Goal: Information Seeking & Learning: Understand process/instructions

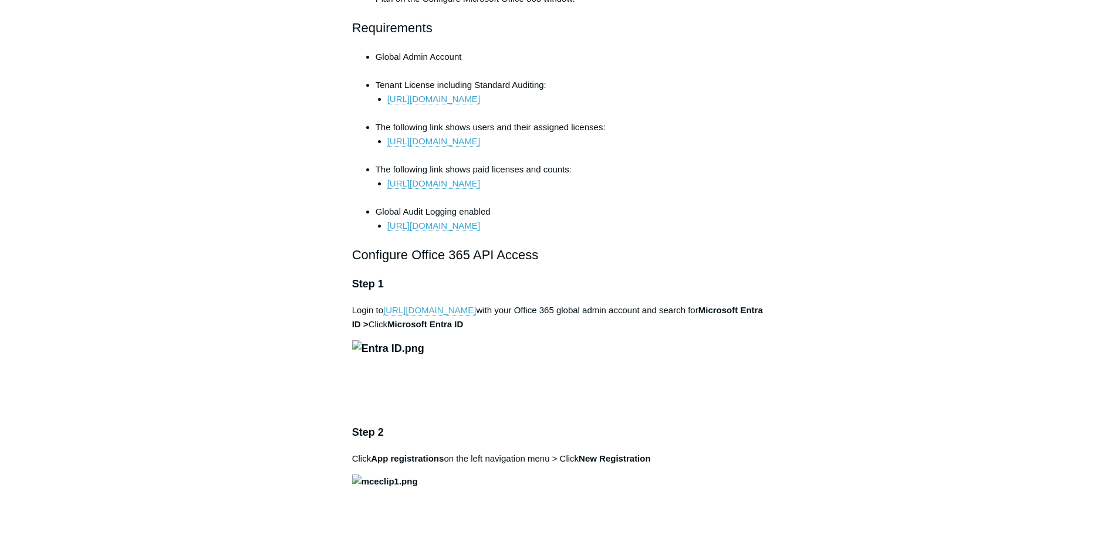
scroll to position [528, 0]
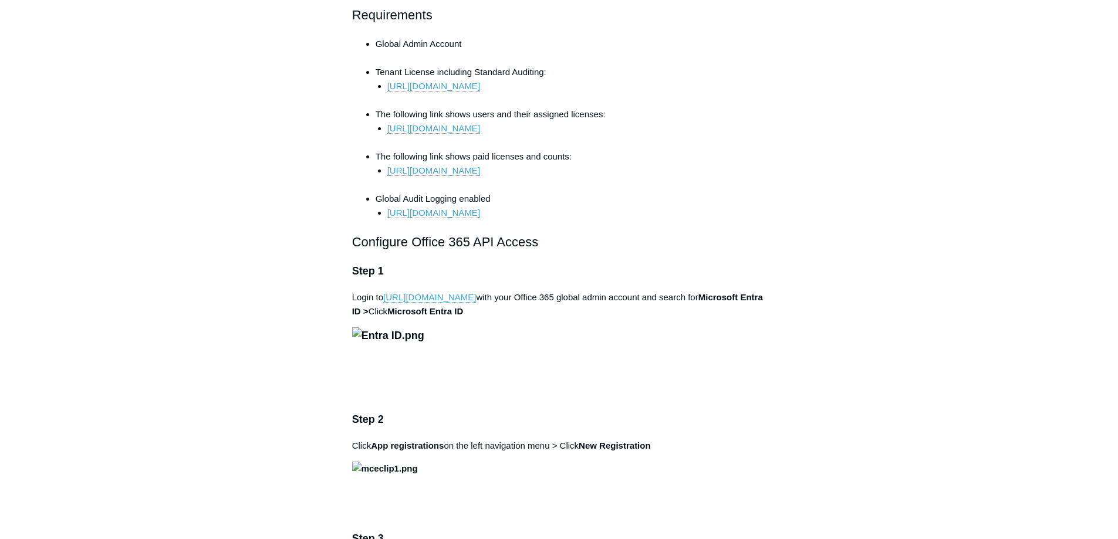
click at [424, 345] on img at bounding box center [388, 336] width 72 height 17
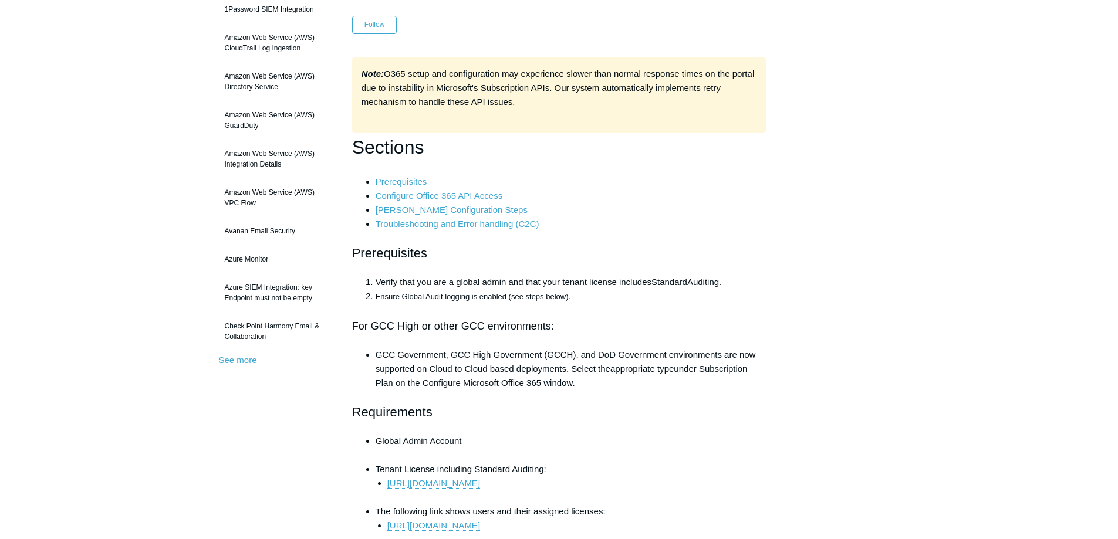
scroll to position [0, 0]
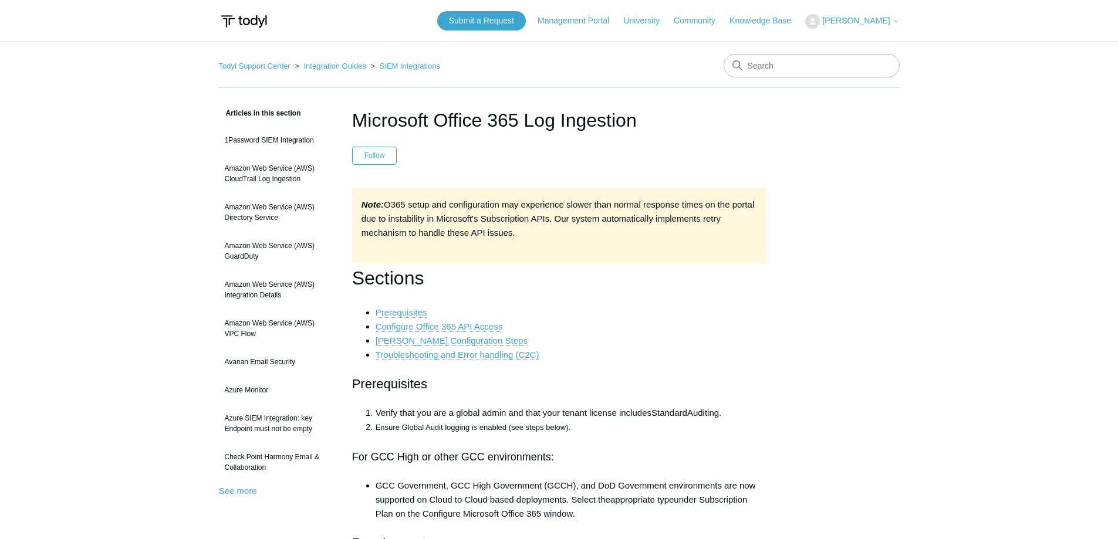
click at [262, 17] on img at bounding box center [244, 22] width 50 height 22
click at [772, 21] on link "Knowledge Base" at bounding box center [766, 21] width 73 height 12
click at [239, 14] on img at bounding box center [244, 22] width 50 height 22
click at [242, 26] on img at bounding box center [244, 22] width 50 height 22
click at [580, 18] on link "Management Portal" at bounding box center [579, 21] width 83 height 12
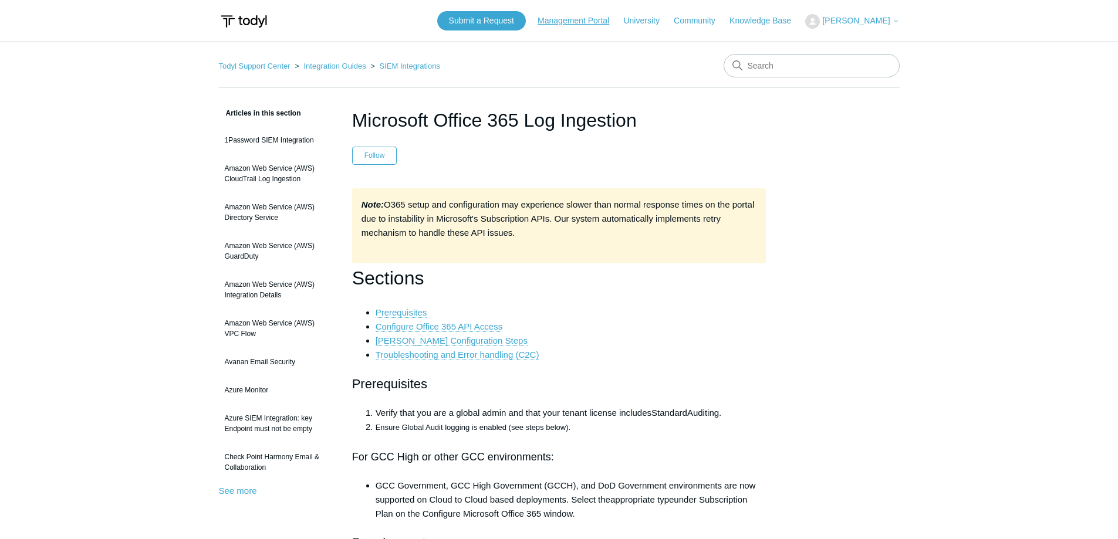
click at [578, 22] on link "Management Portal" at bounding box center [579, 21] width 83 height 12
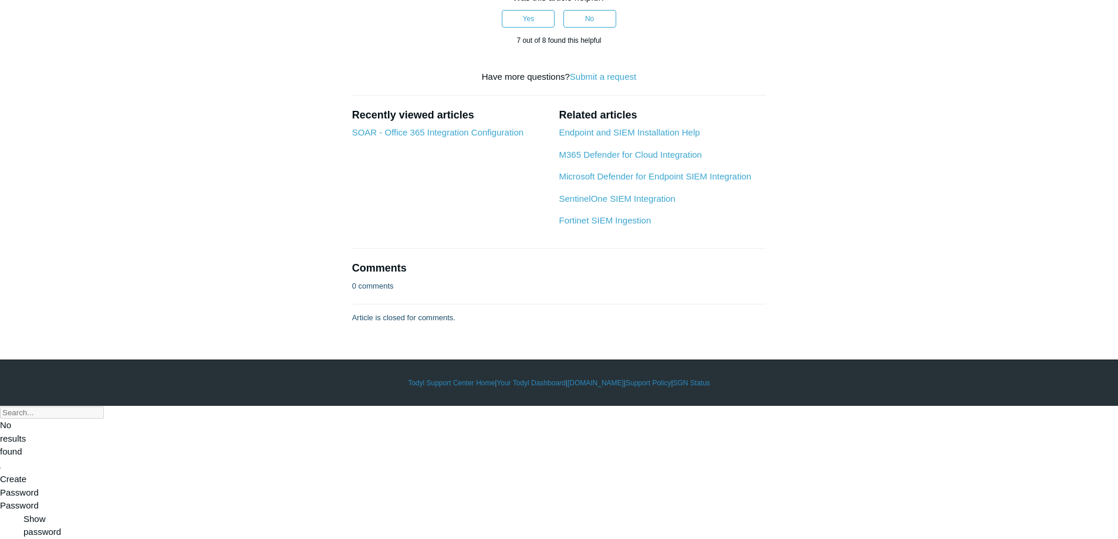
scroll to position [6126, 0]
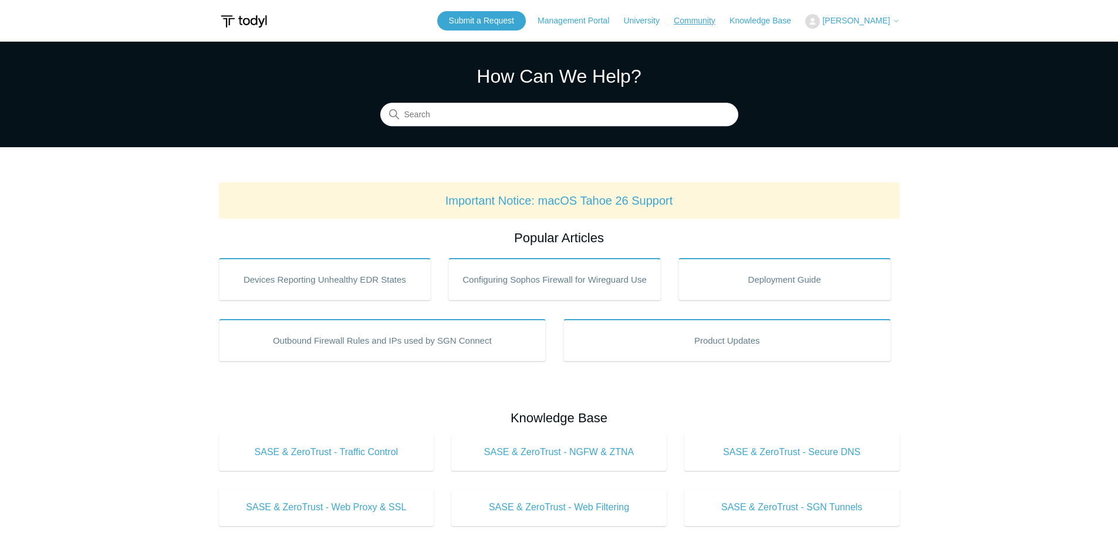
click at [699, 21] on link "Community" at bounding box center [700, 21] width 53 height 12
click at [671, 21] on link "University" at bounding box center [647, 21] width 48 height 12
click at [575, 22] on link "Management Portal" at bounding box center [579, 21] width 83 height 12
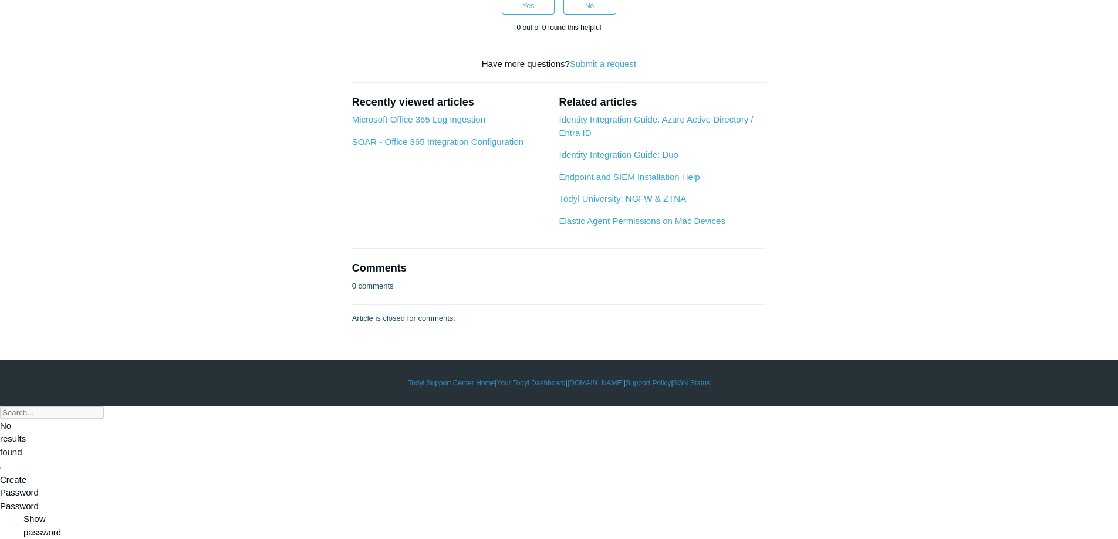
scroll to position [2098, 0]
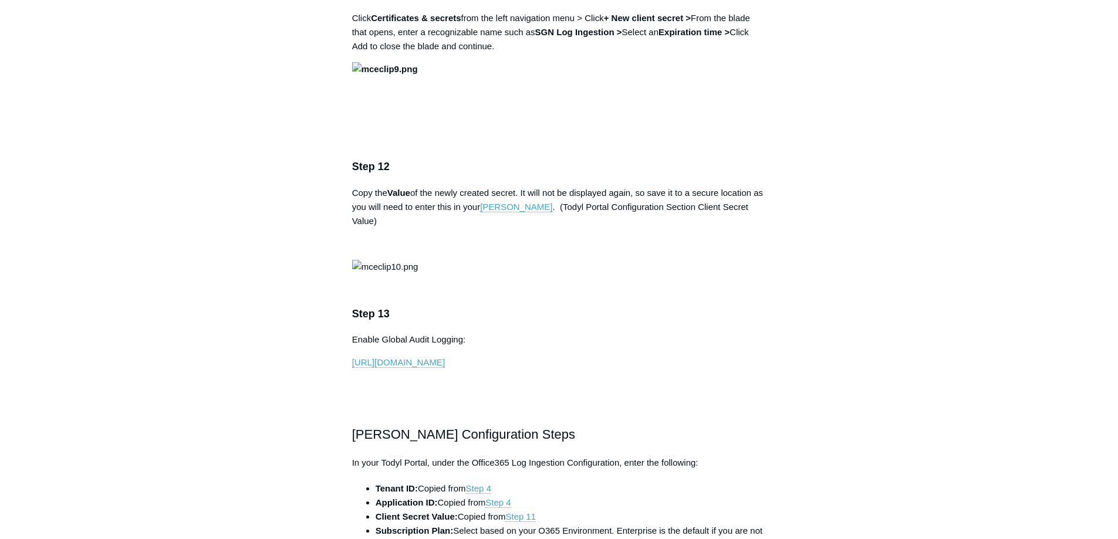
scroll to position [2545, 0]
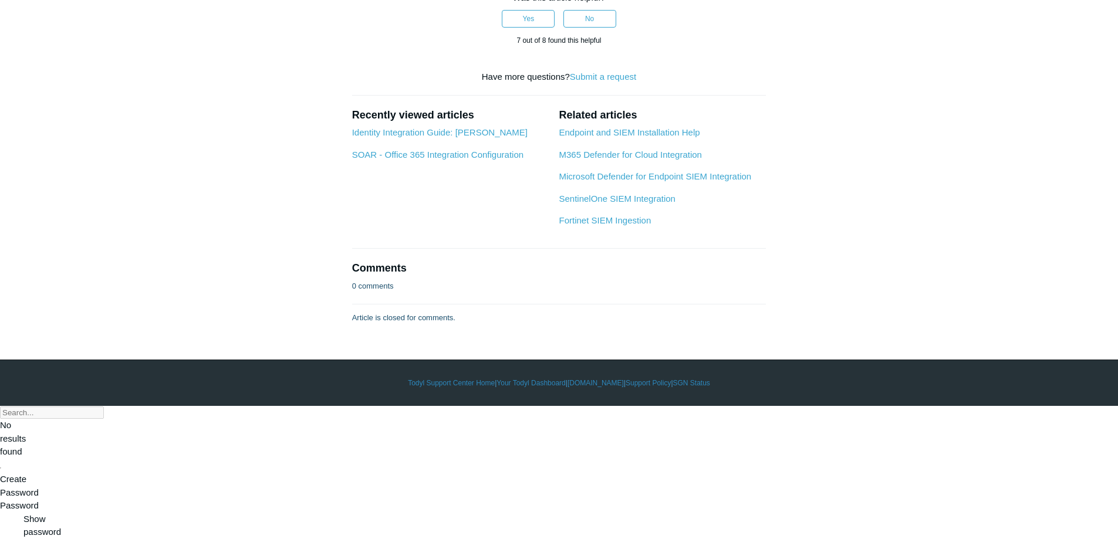
scroll to position [5304, 0]
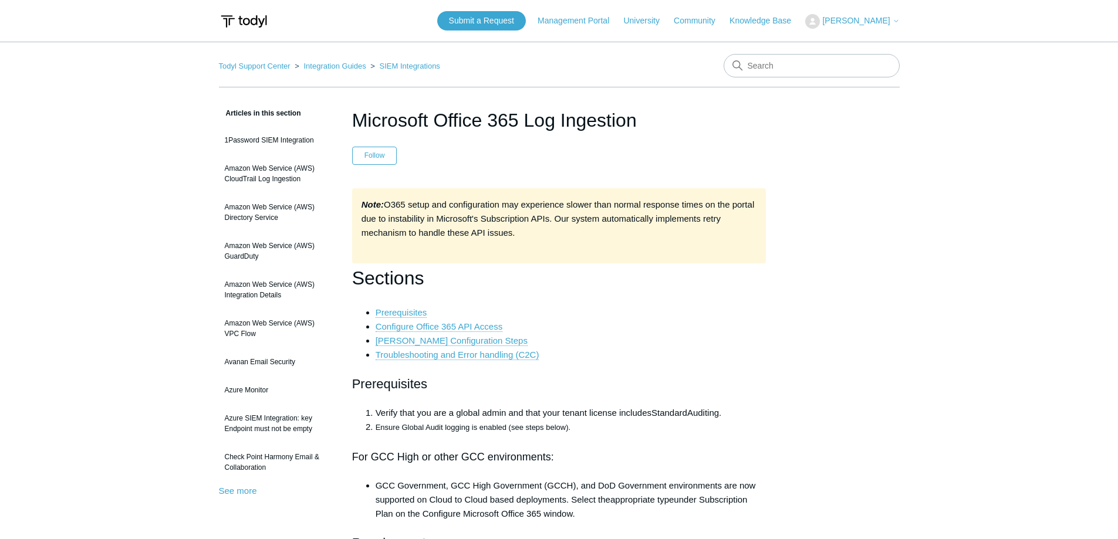
scroll to position [6126, 0]
